Goal: Check status: Check status

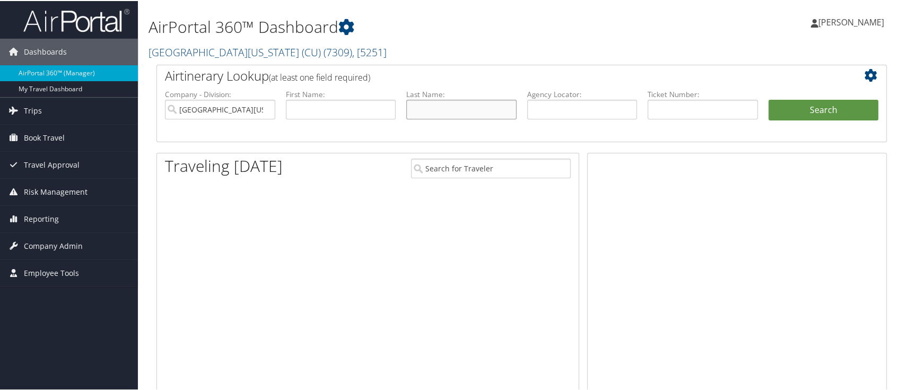
click at [439, 111] on input "text" at bounding box center [461, 109] width 110 height 20
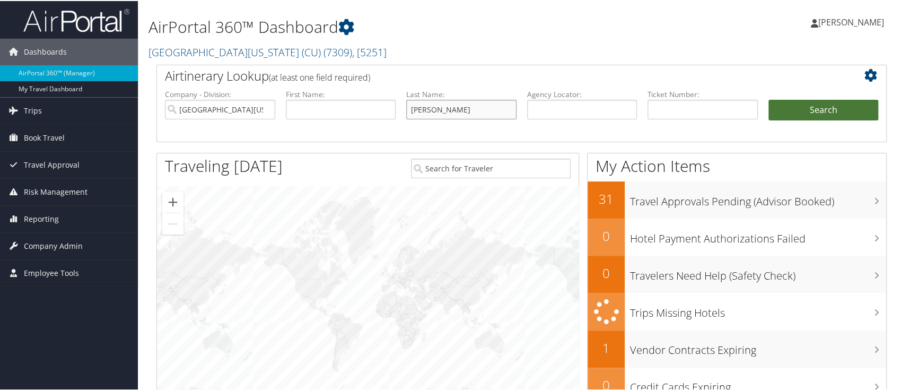
type input "[PERSON_NAME]"
click at [803, 106] on button "Search" at bounding box center [823, 109] width 110 height 21
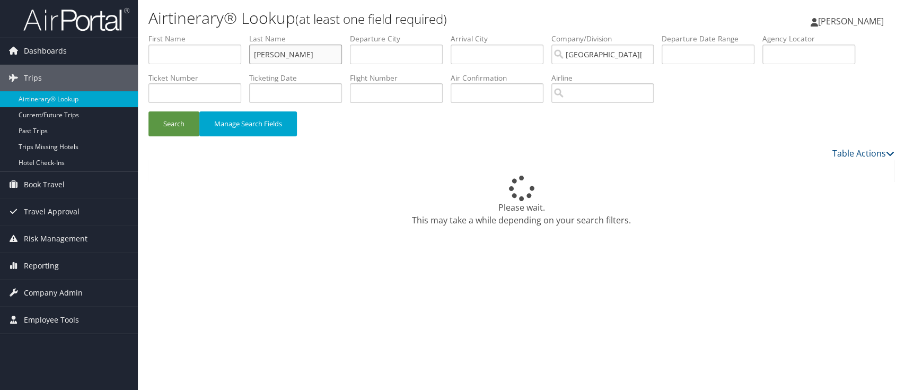
click at [308, 56] on input "mcculloch" at bounding box center [295, 55] width 93 height 20
click at [796, 55] on input "text" at bounding box center [809, 55] width 93 height 20
type input "cnlvmc"
drag, startPoint x: 293, startPoint y: 55, endPoint x: 218, endPoint y: 39, distance: 77.0
click at [218, 33] on ul "First Name Last Name mcculloch Departure City Arrival City Company/Division Uni…" at bounding box center [521, 33] width 746 height 0
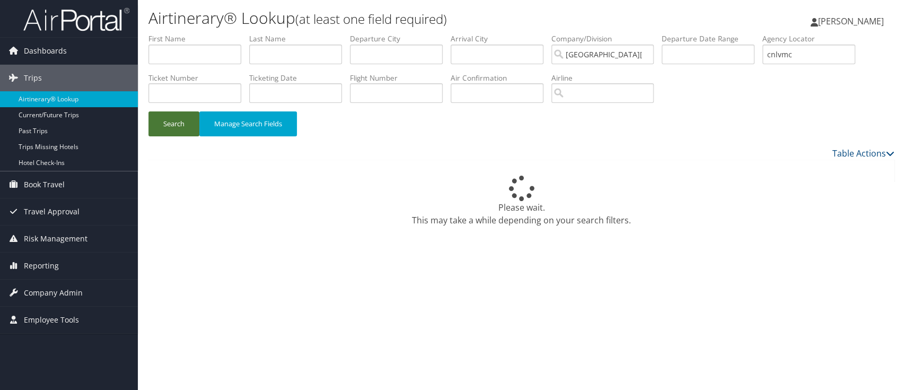
click at [171, 123] on button "Search" at bounding box center [173, 123] width 51 height 25
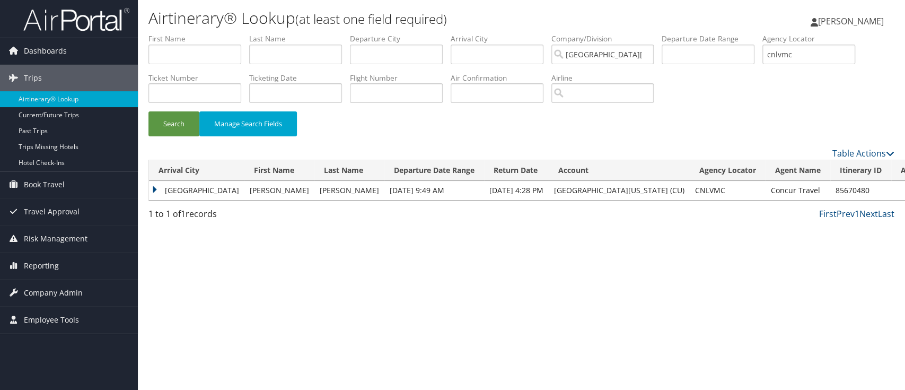
click at [152, 197] on td "Louisville" at bounding box center [196, 190] width 95 height 19
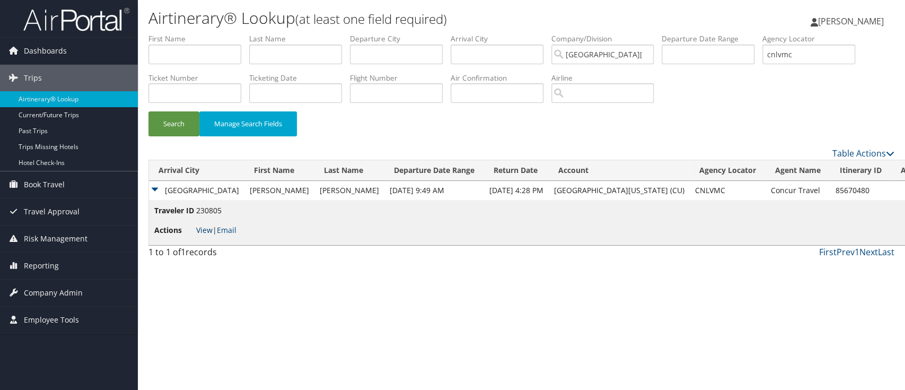
click at [204, 230] on link "View" at bounding box center [204, 230] width 16 height 10
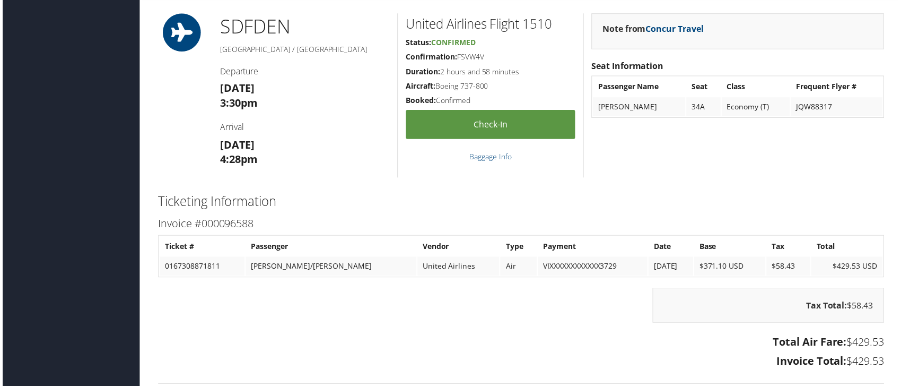
scroll to position [588, 0]
